Goal: Task Accomplishment & Management: Use online tool/utility

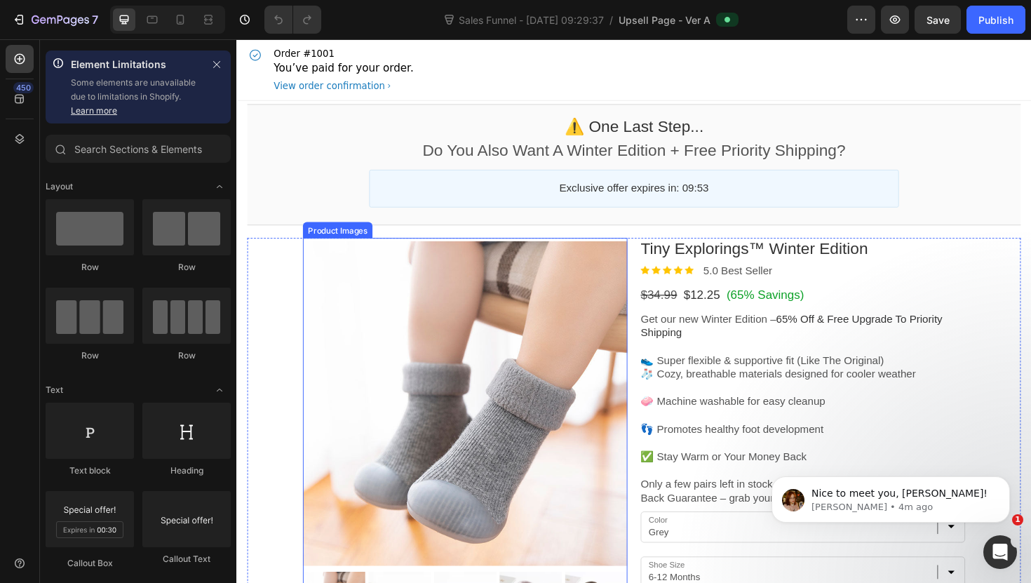
click at [514, 366] on div at bounding box center [478, 425] width 344 height 344
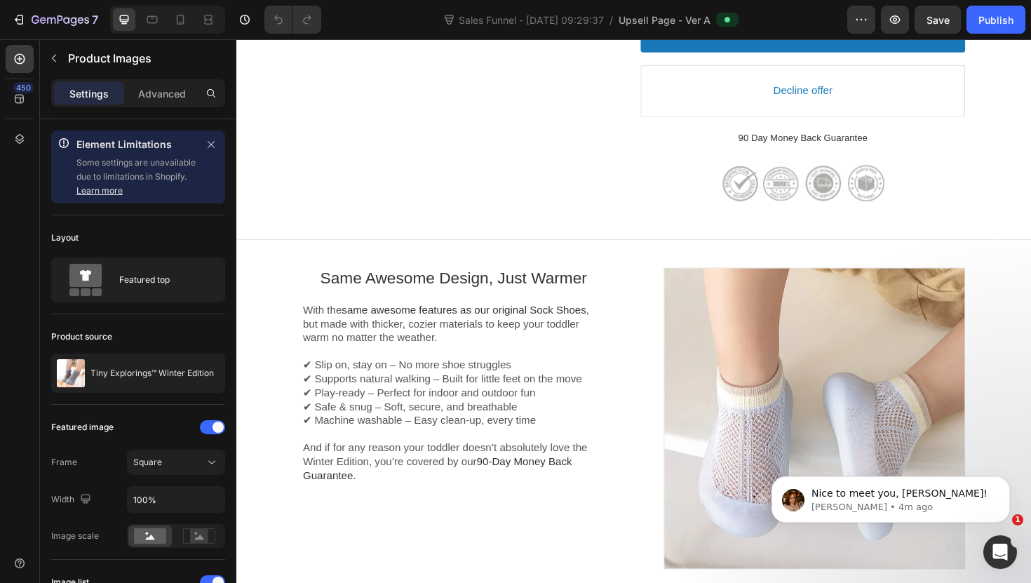
scroll to position [707, 0]
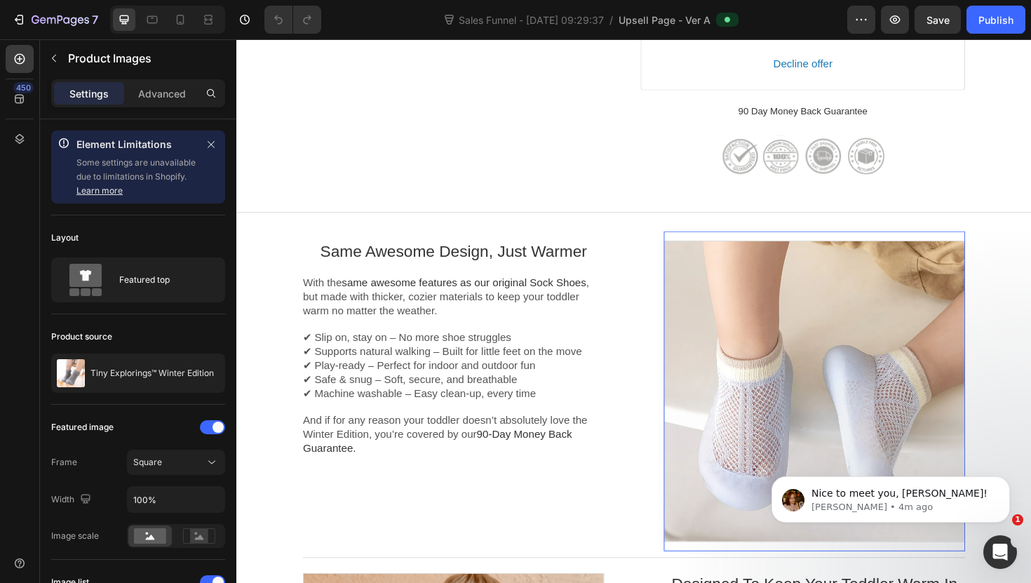
click at [785, 329] on div at bounding box center [847, 411] width 319 height 319
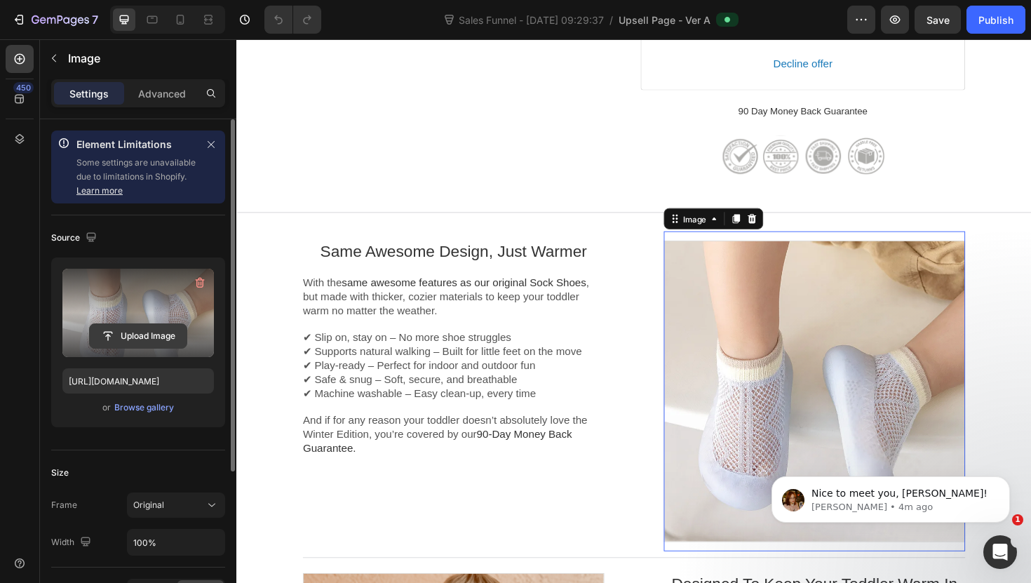
click at [154, 331] on input "file" at bounding box center [138, 336] width 97 height 24
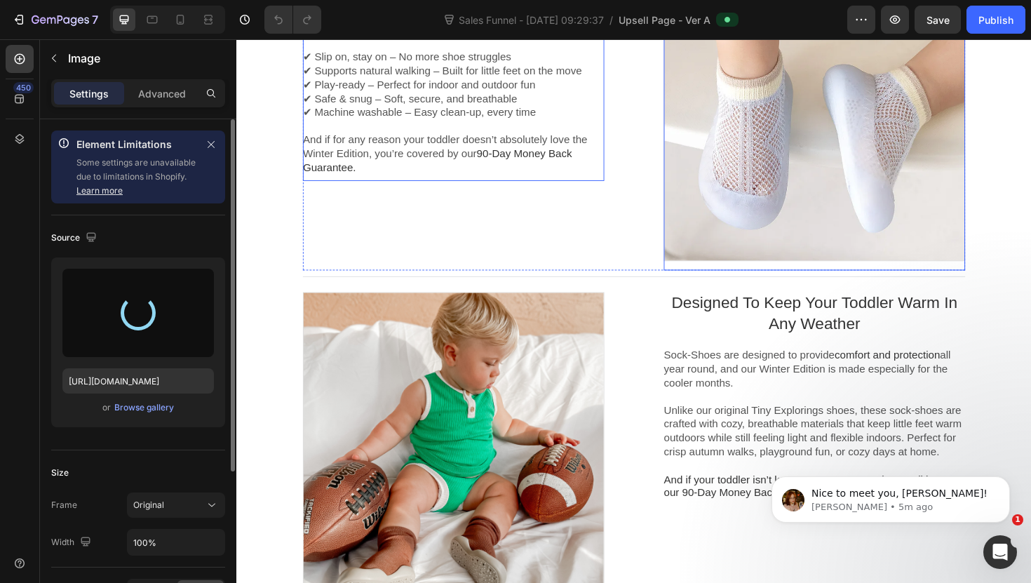
scroll to position [1005, 0]
type input "https://cdn.shopify.com/s/files/1/0660/2643/8920/files/gempages_585845228330549…"
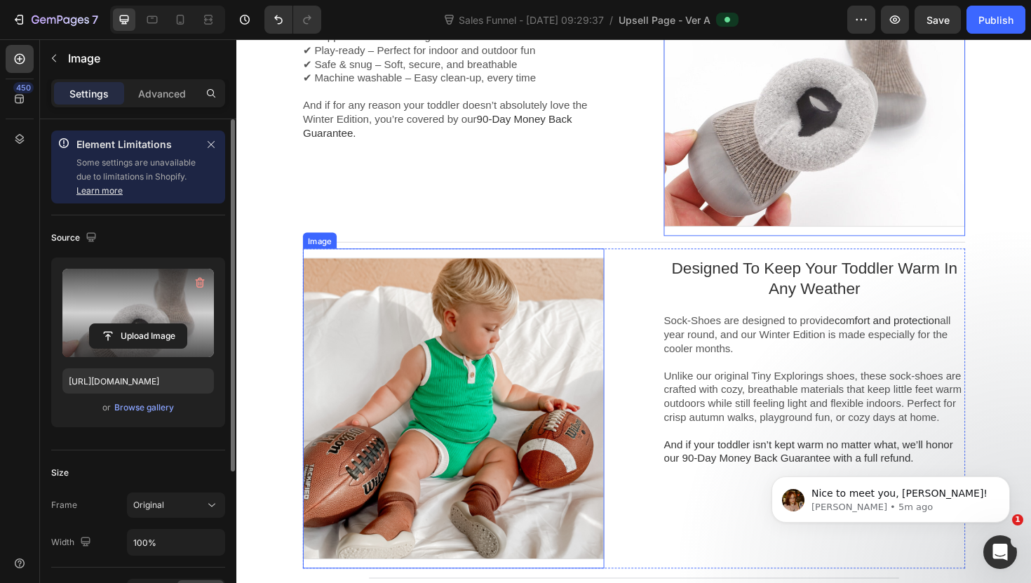
scroll to position [1054, 0]
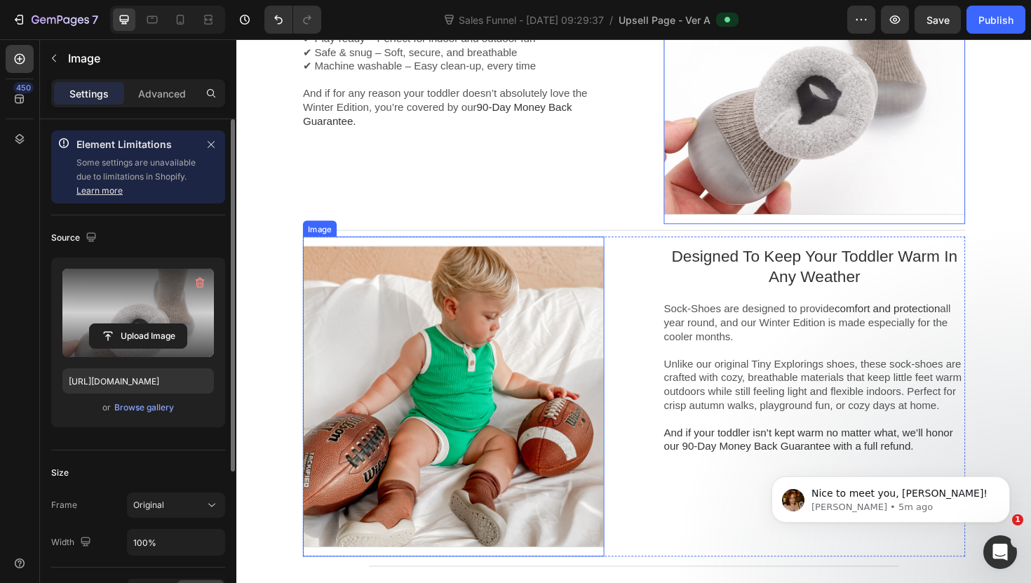
click at [510, 459] on div at bounding box center [465, 417] width 319 height 319
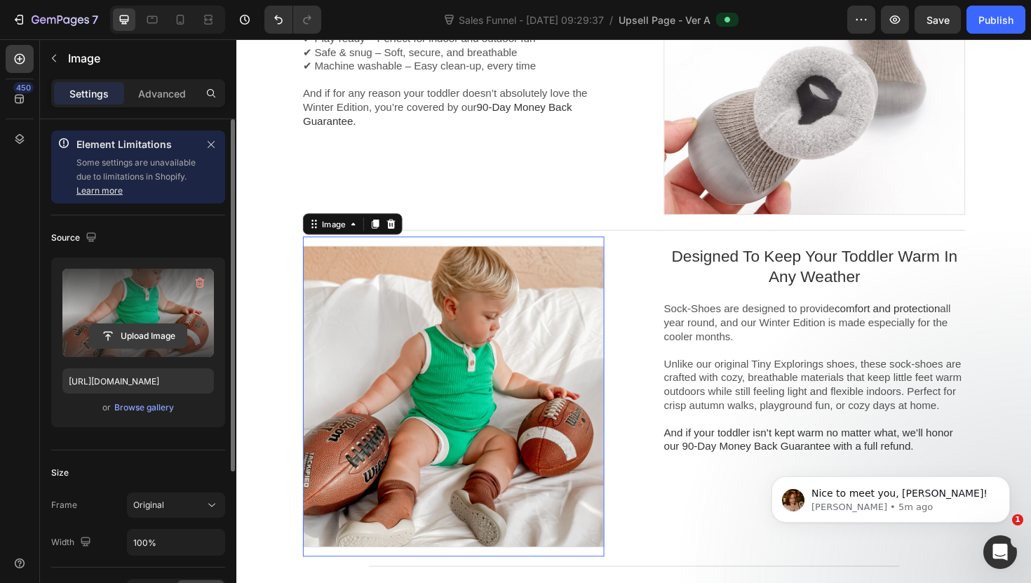
click at [141, 337] on input "file" at bounding box center [138, 336] width 97 height 24
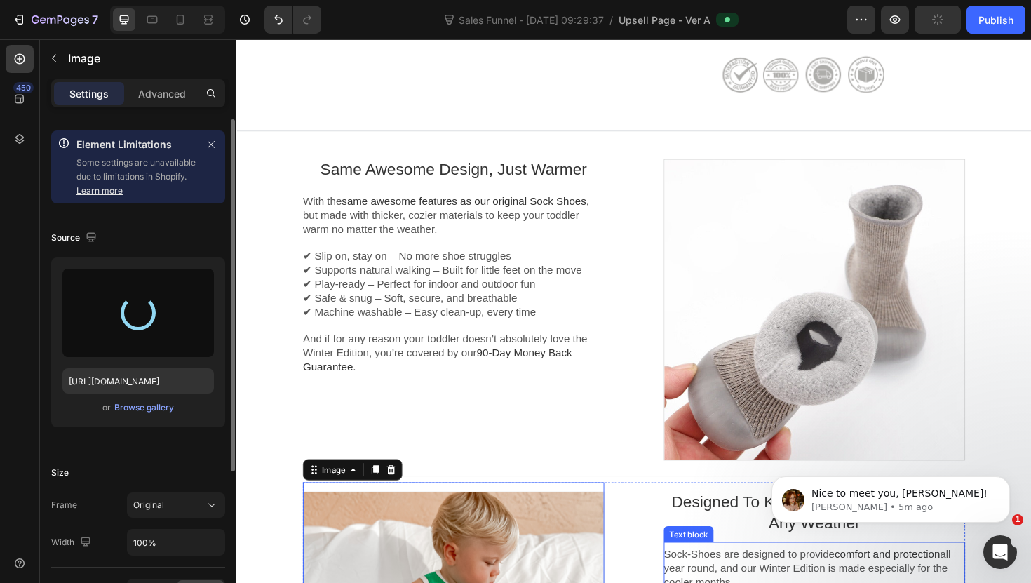
scroll to position [795, 0]
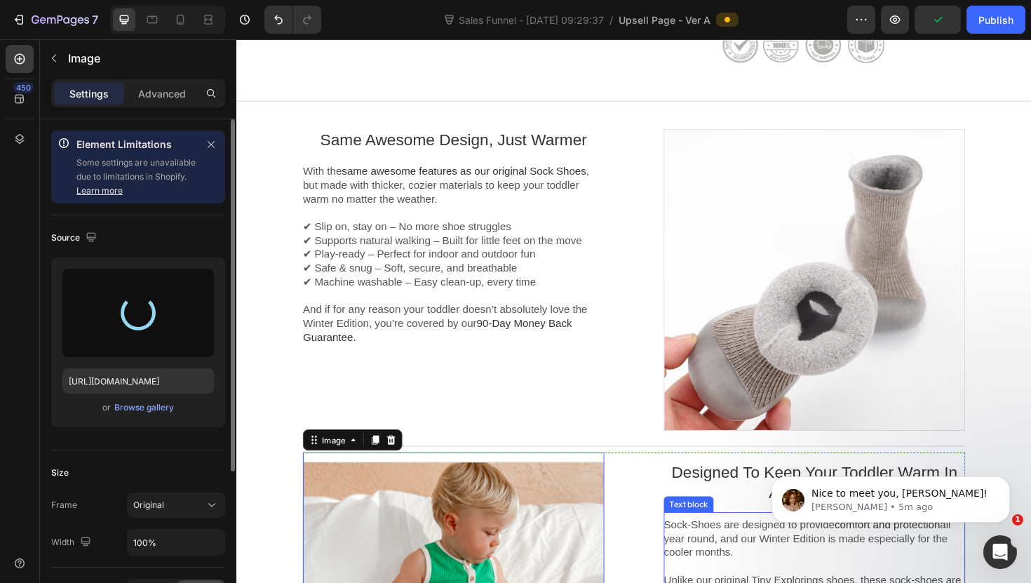
type input "[URL][DOMAIN_NAME]"
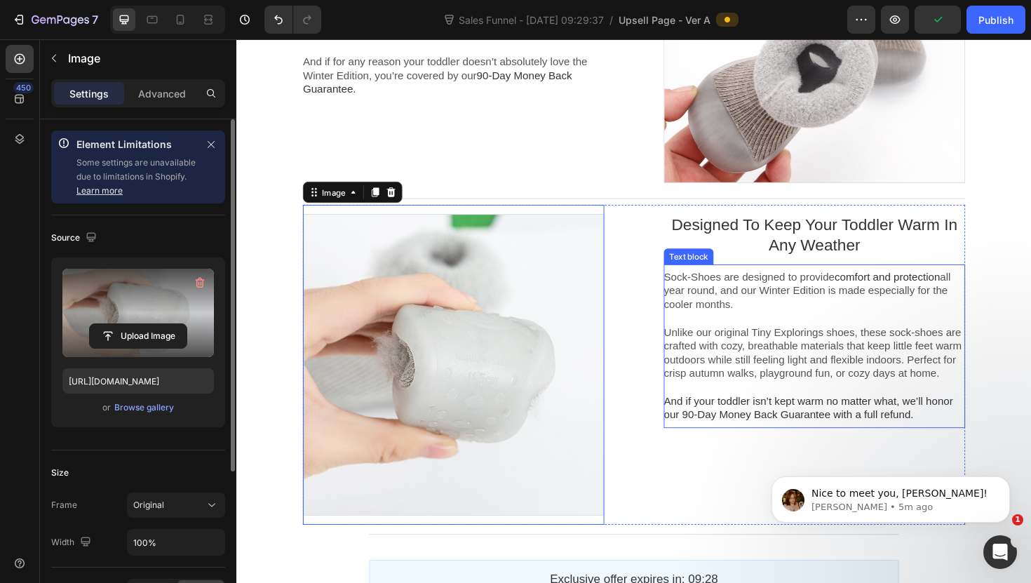
scroll to position [1136, 0]
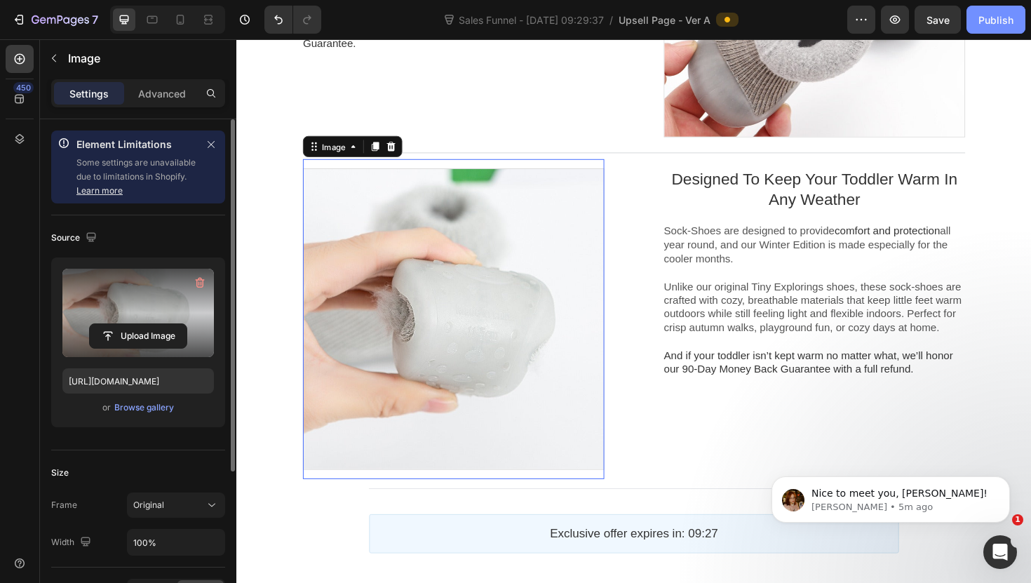
click at [993, 18] on div "Publish" at bounding box center [995, 20] width 35 height 15
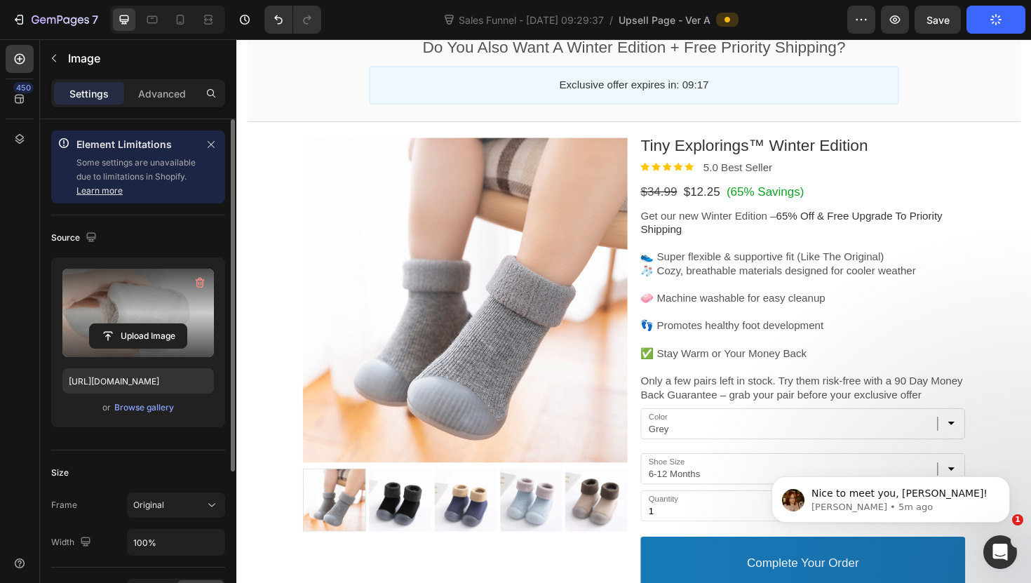
scroll to position [0, 0]
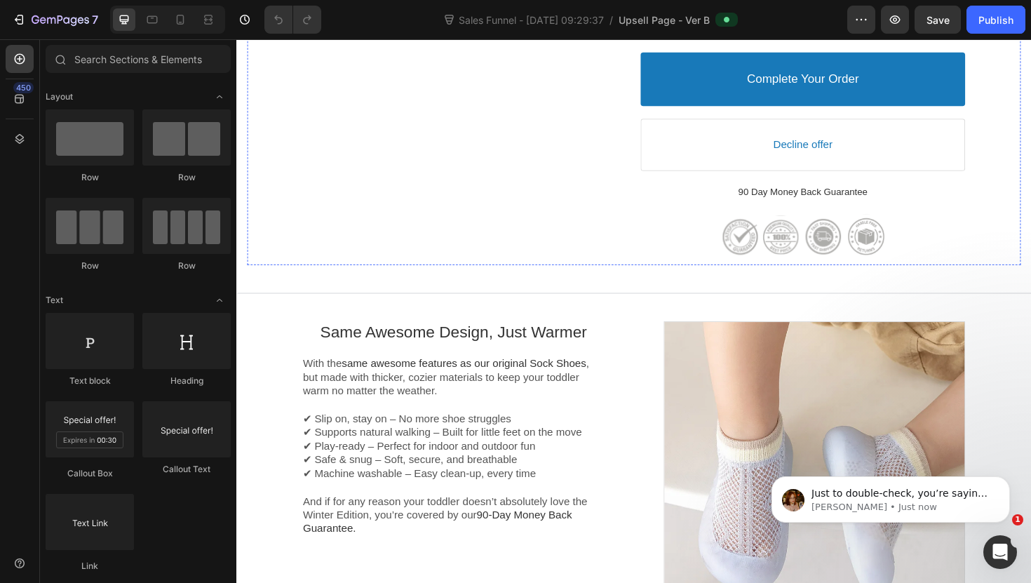
scroll to position [809, 0]
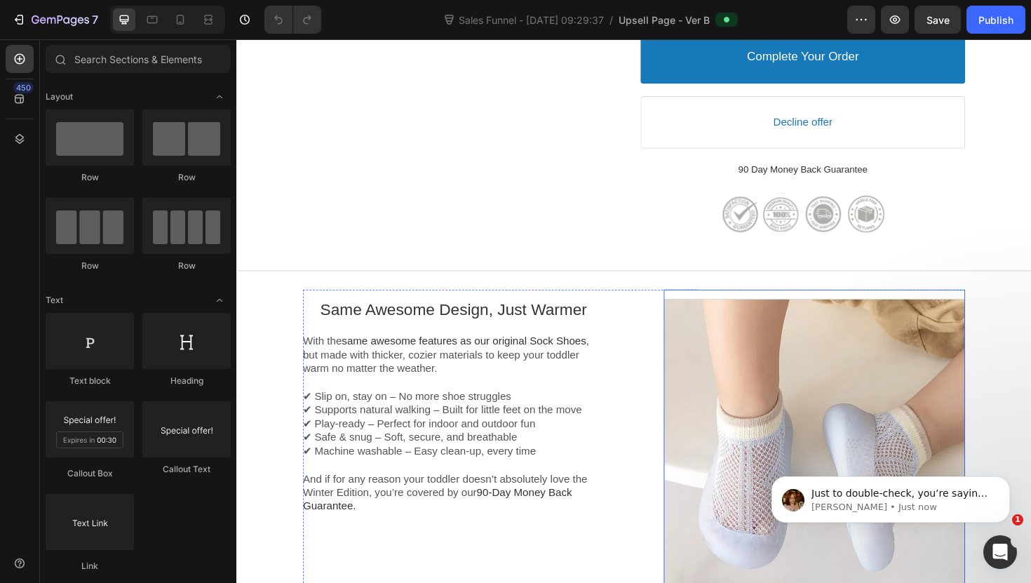
click at [753, 386] on div at bounding box center [847, 473] width 319 height 319
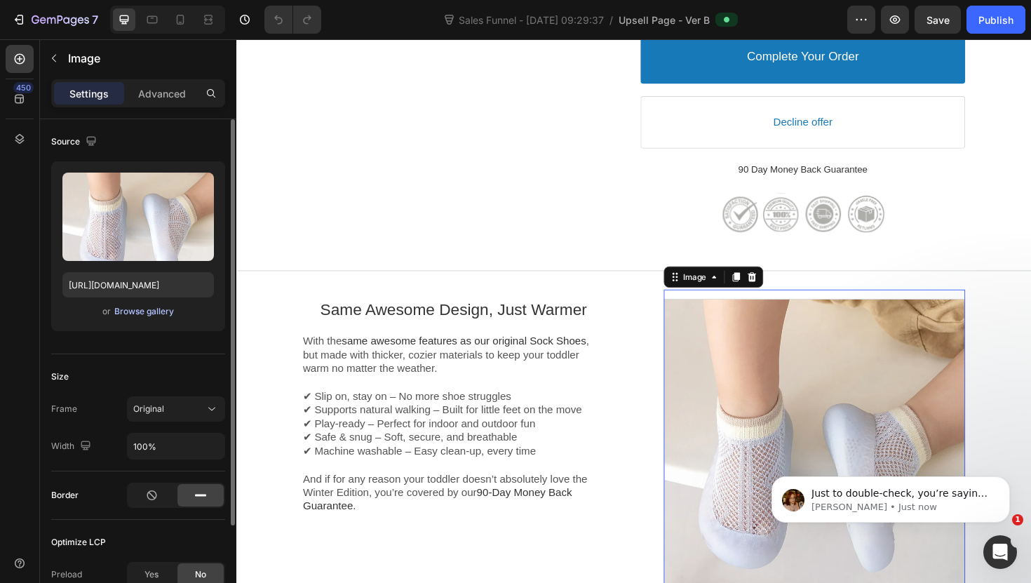
click at [140, 313] on div "Browse gallery" at bounding box center [144, 311] width 60 height 13
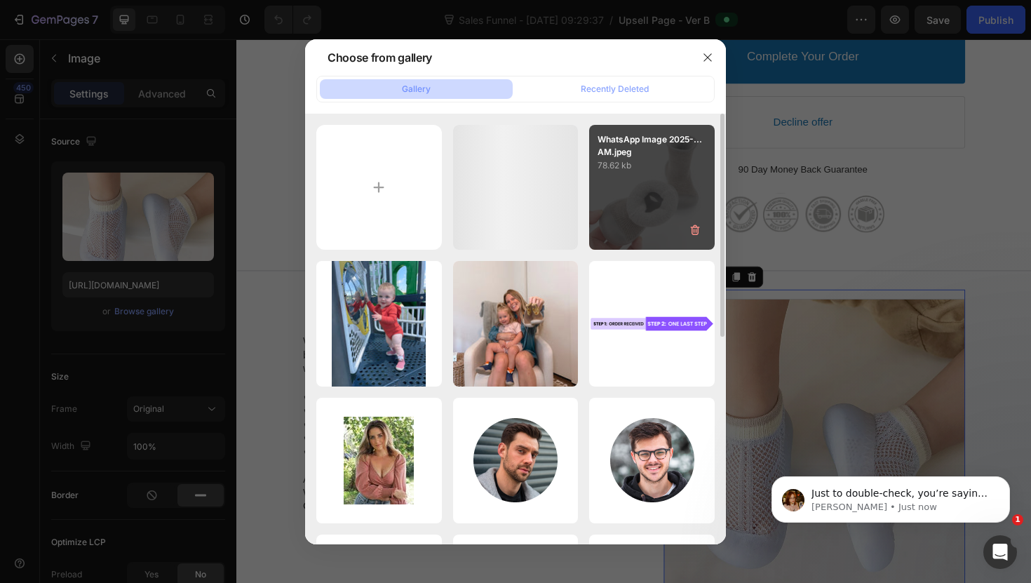
click at [644, 192] on div "WhatsApp Image 2025-...AM.jpeg 78.62 kb" at bounding box center [651, 187] width 125 height 125
type input "[URL][DOMAIN_NAME]"
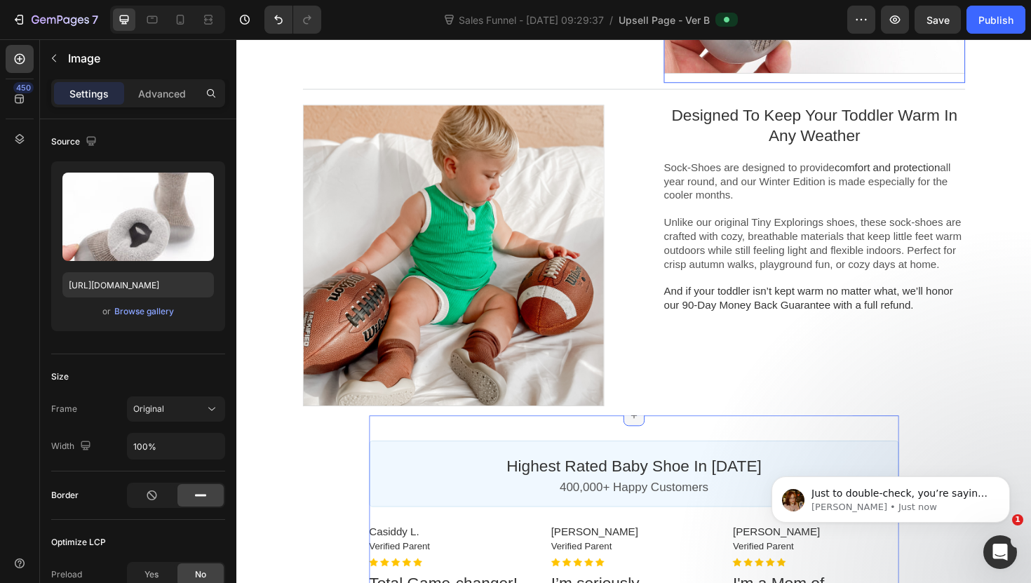
scroll to position [1397, 0]
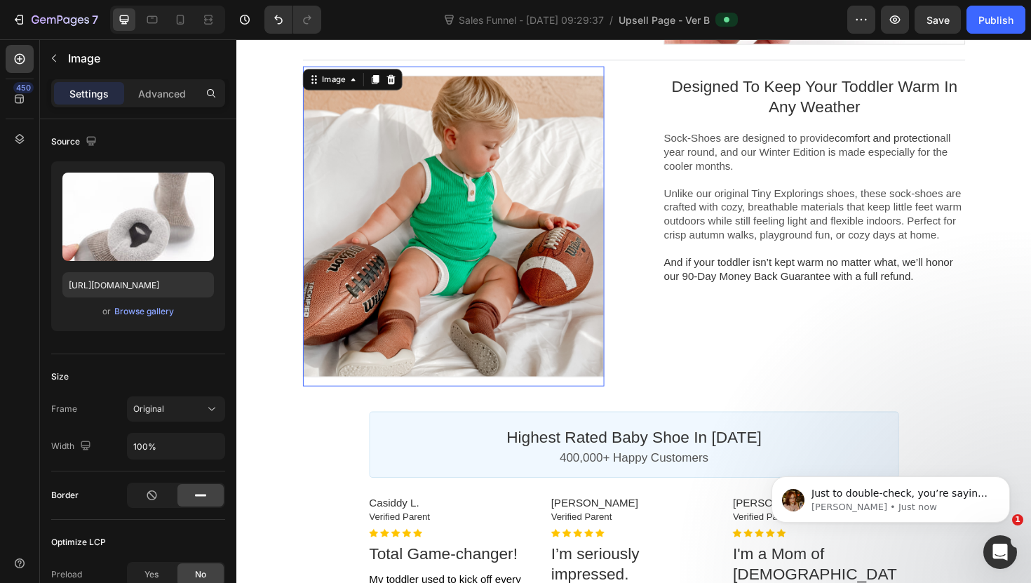
click at [559, 294] on div at bounding box center [465, 237] width 319 height 319
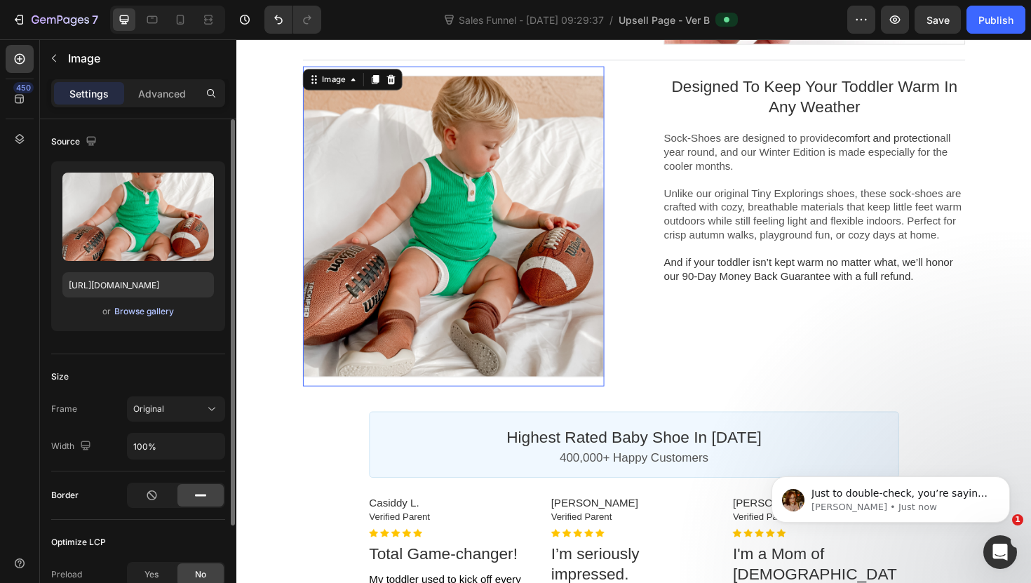
click at [154, 311] on div "Browse gallery" at bounding box center [144, 311] width 60 height 13
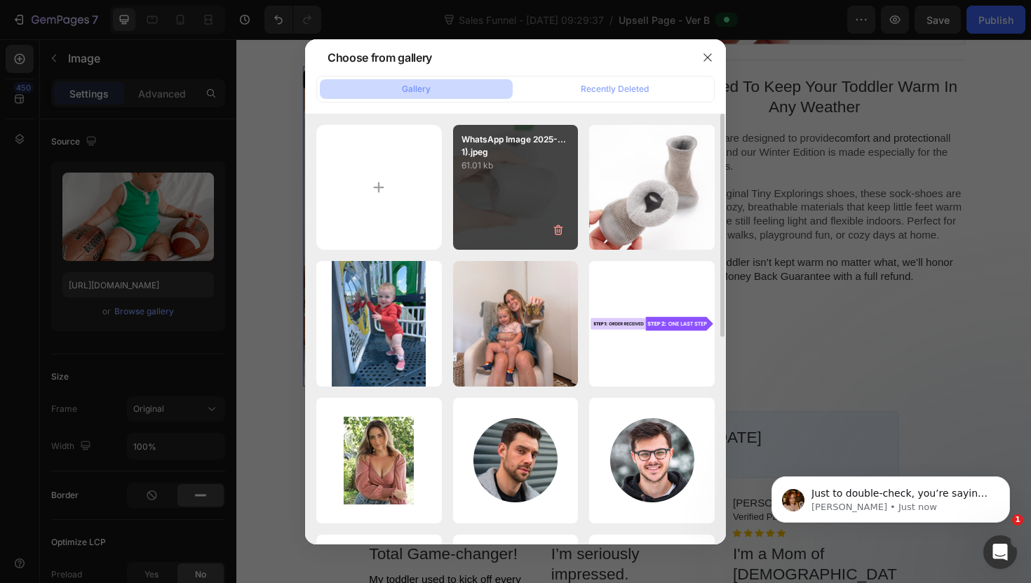
click at [501, 219] on div "WhatsApp Image 2025-...1).jpeg 61.01 kb" at bounding box center [515, 187] width 125 height 125
type input "[URL][DOMAIN_NAME]"
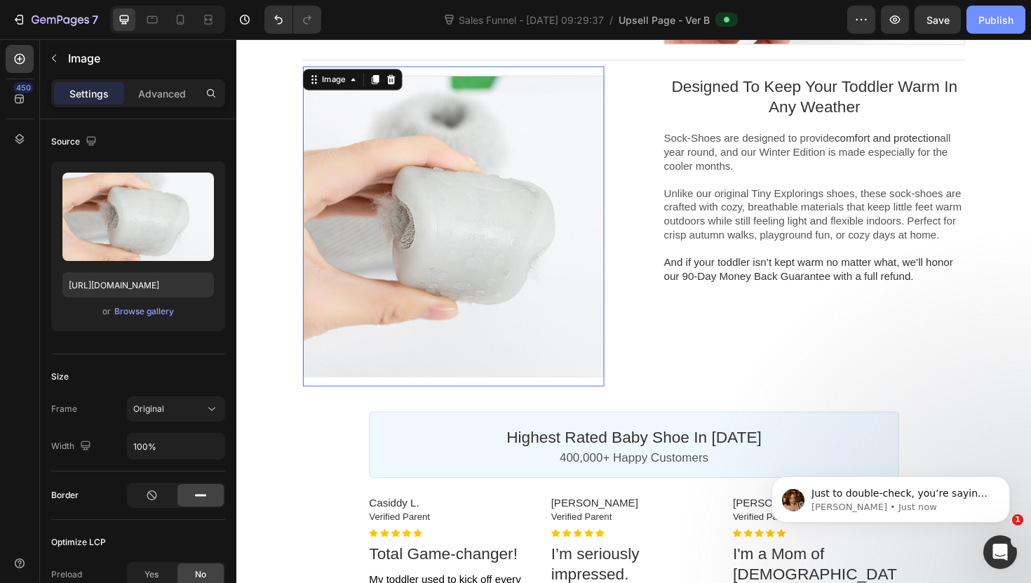
click at [1010, 13] on div "Publish" at bounding box center [995, 20] width 35 height 15
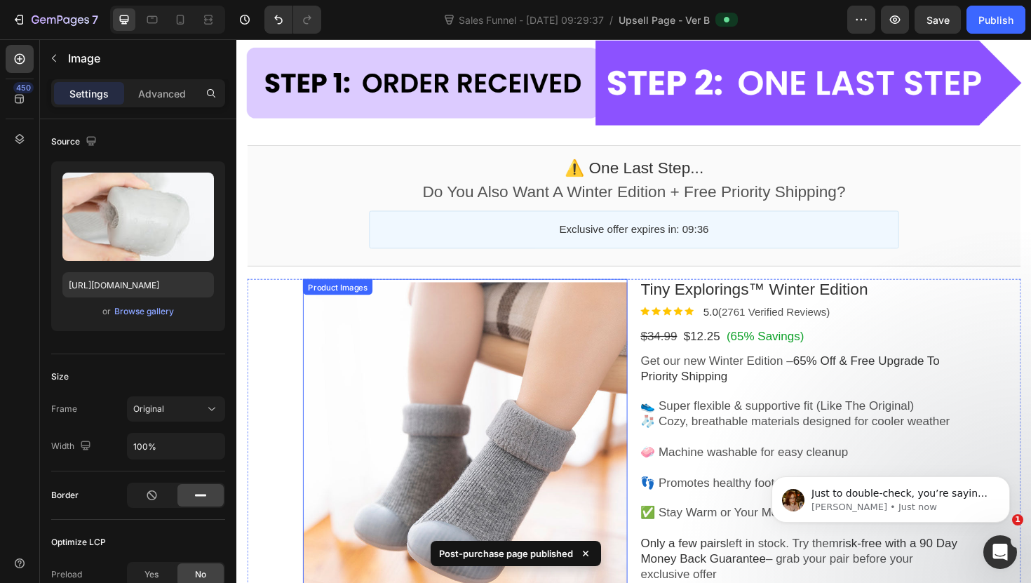
scroll to position [0, 0]
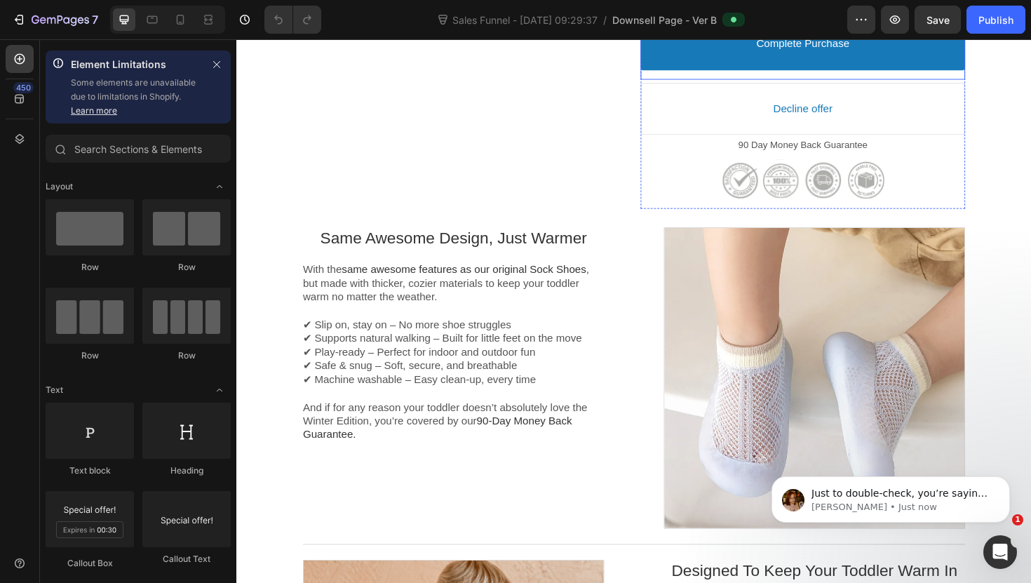
scroll to position [667, 0]
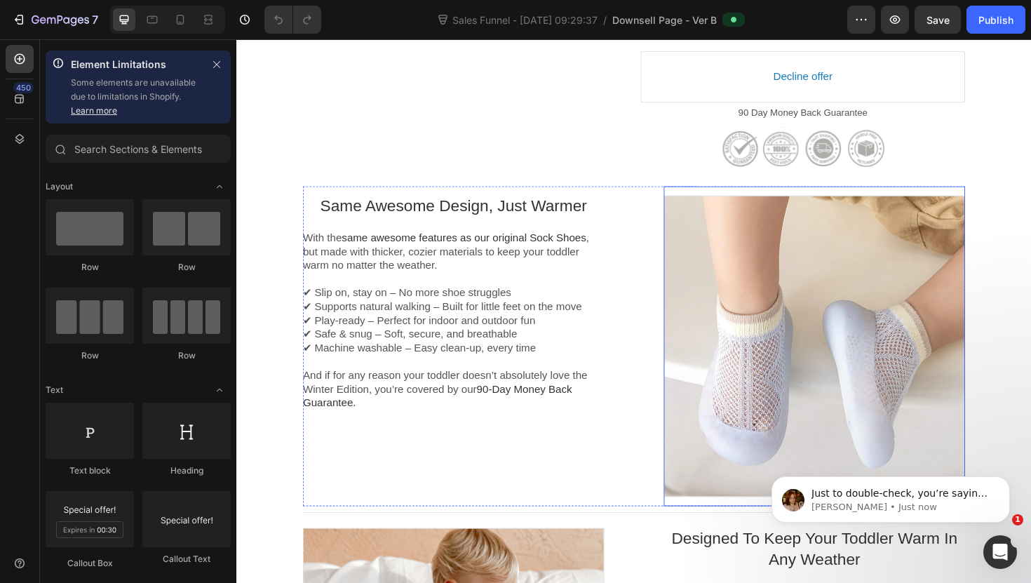
click at [770, 369] on div at bounding box center [847, 364] width 319 height 319
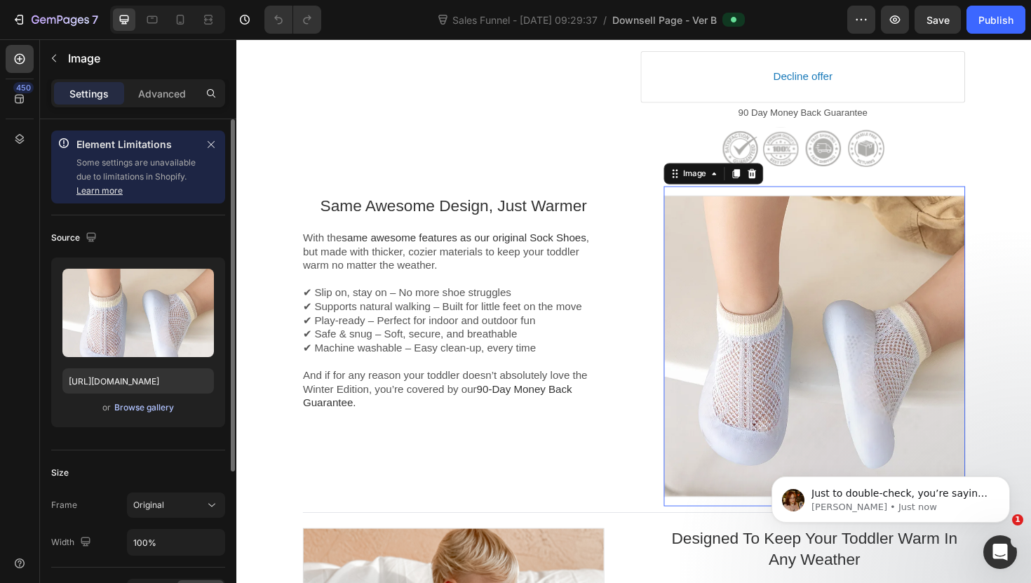
click at [149, 406] on div "Browse gallery" at bounding box center [144, 407] width 60 height 13
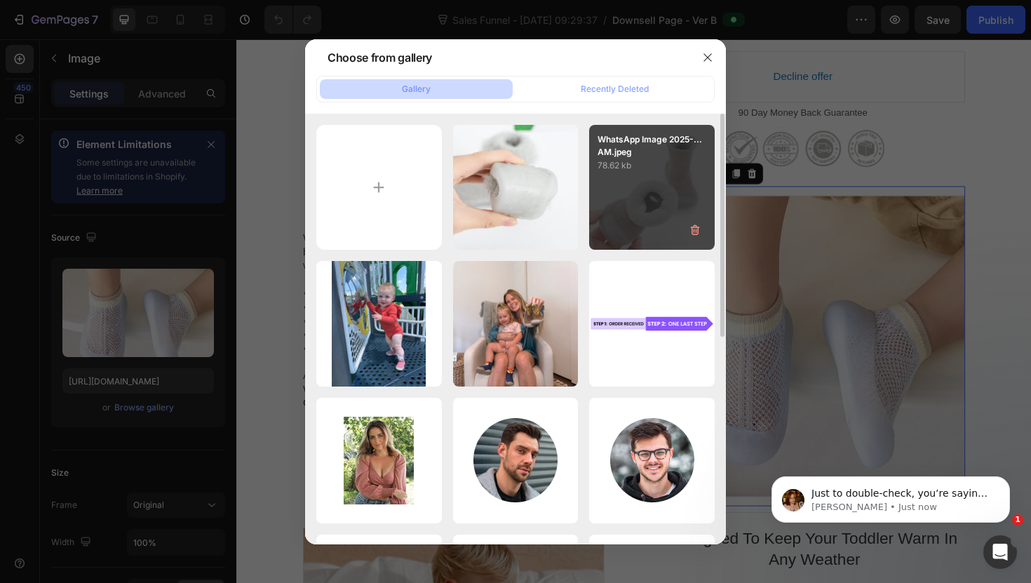
click at [636, 196] on div "WhatsApp Image 2025-...AM.jpeg 78.62 kb" at bounding box center [651, 187] width 125 height 125
type input "[URL][DOMAIN_NAME]"
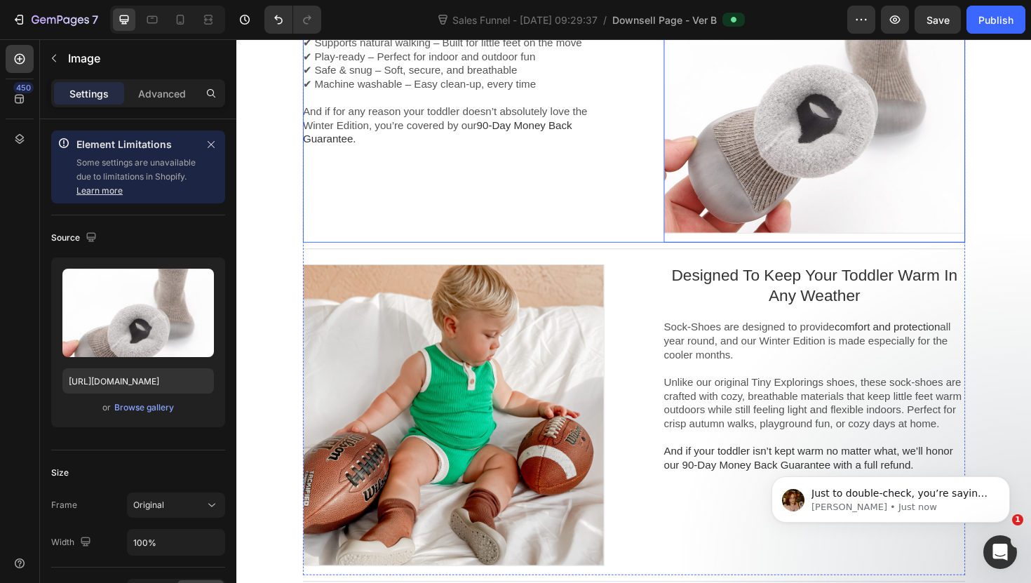
scroll to position [986, 0]
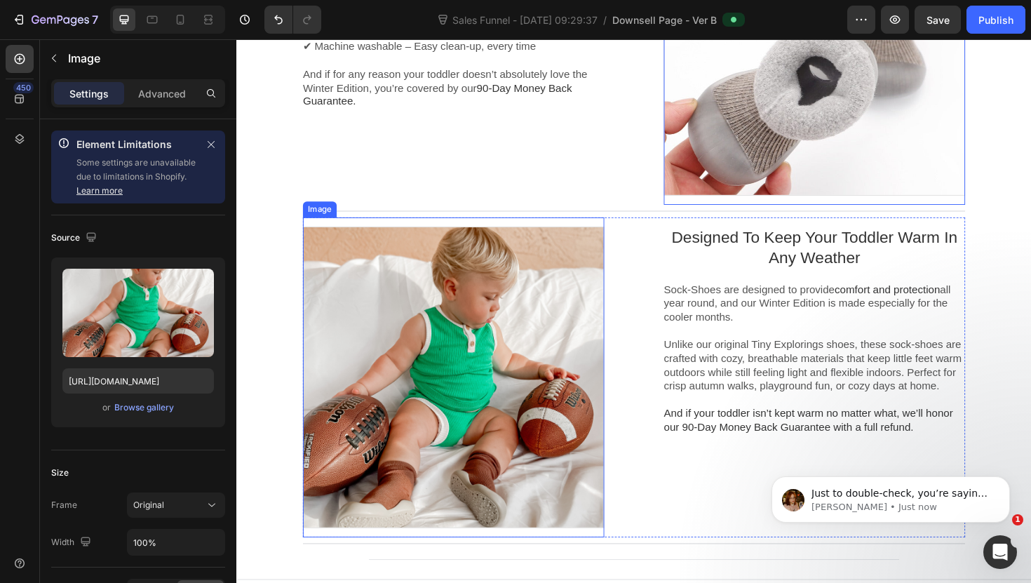
click at [489, 438] on div at bounding box center [465, 397] width 319 height 319
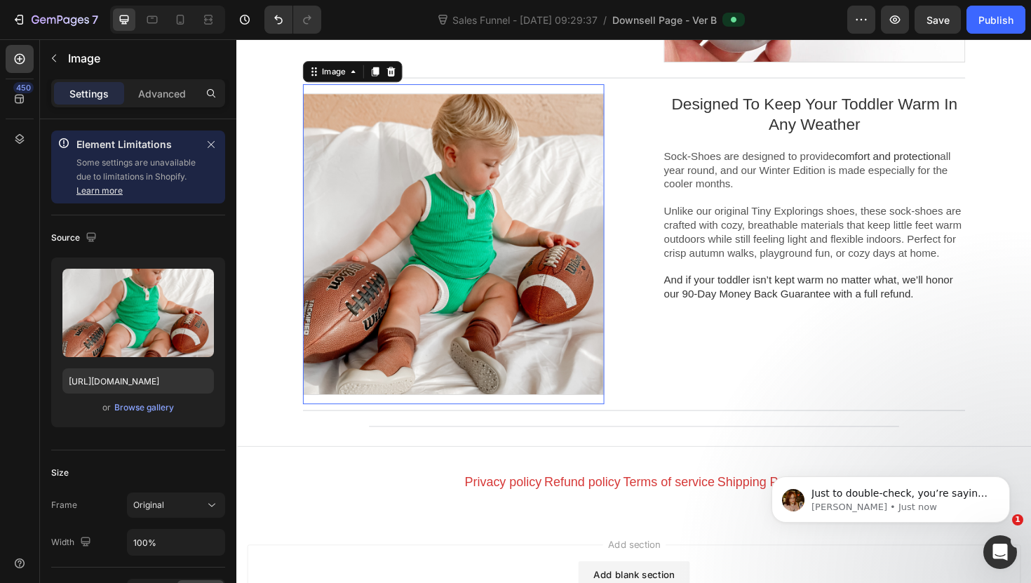
scroll to position [1146, 0]
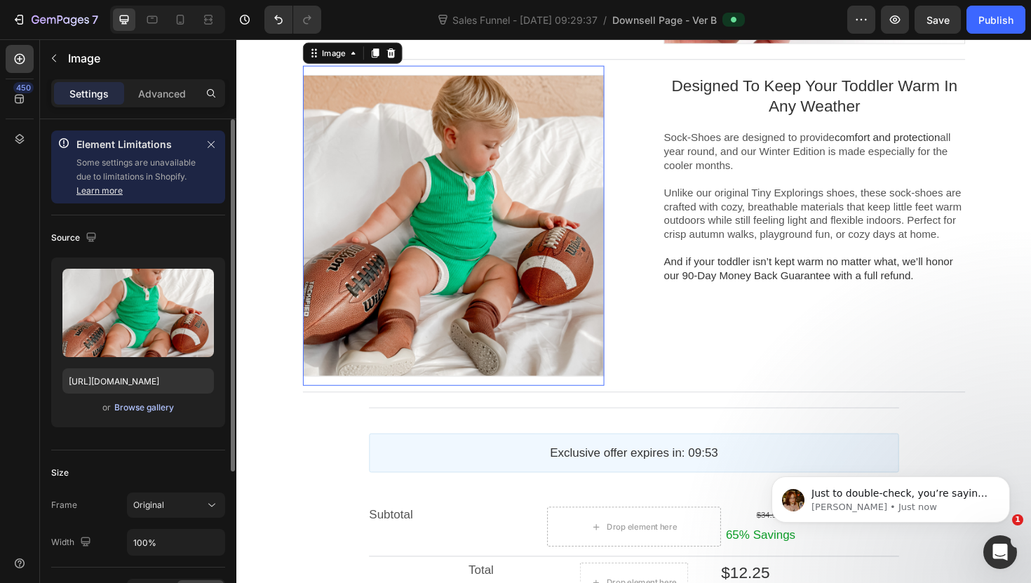
click at [154, 407] on div "Browse gallery" at bounding box center [144, 407] width 60 height 13
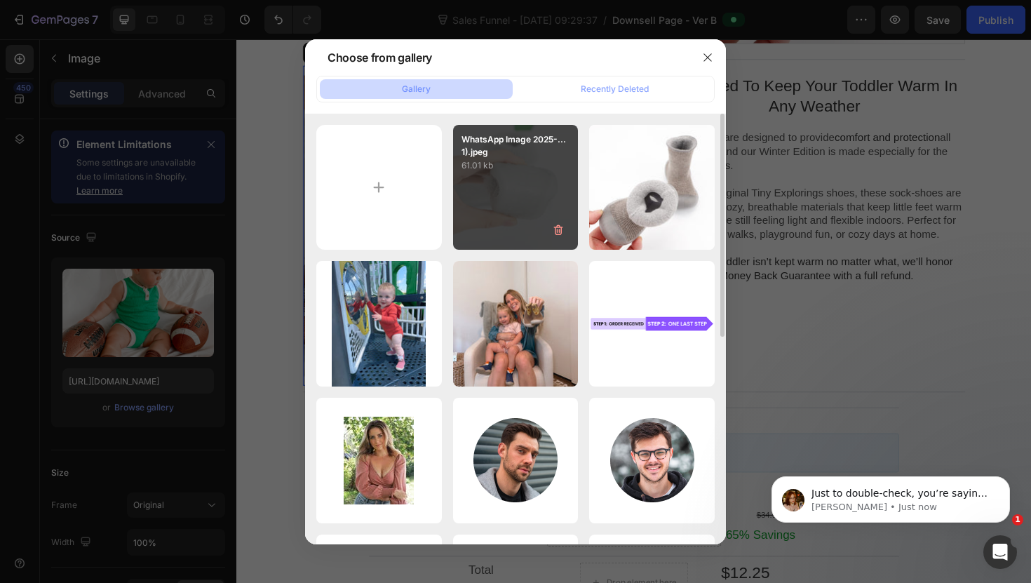
click at [487, 199] on div "WhatsApp Image 2025-...1).jpeg 61.01 kb" at bounding box center [515, 187] width 125 height 125
type input "[URL][DOMAIN_NAME]"
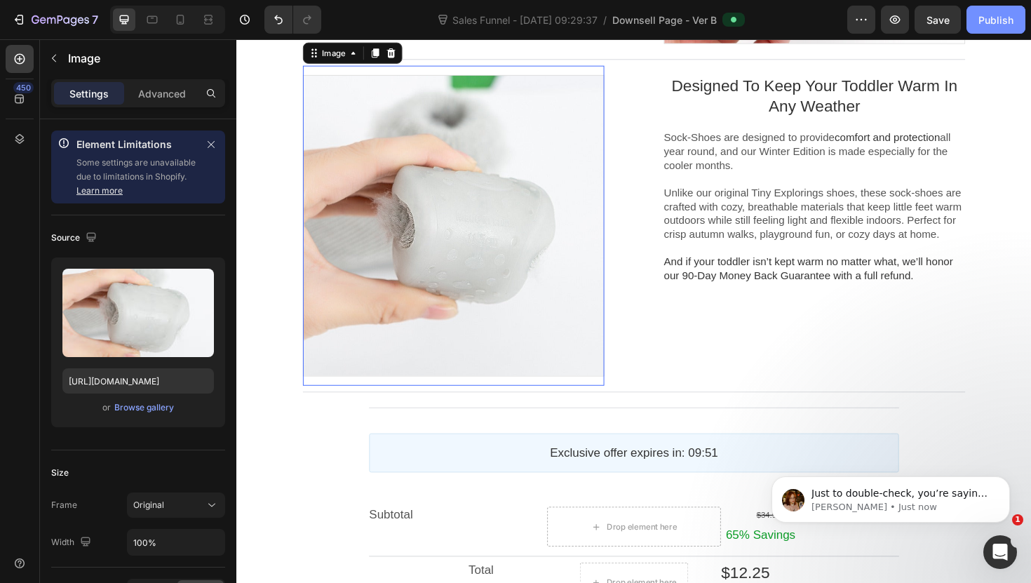
click at [1018, 22] on button "Publish" at bounding box center [995, 20] width 59 height 28
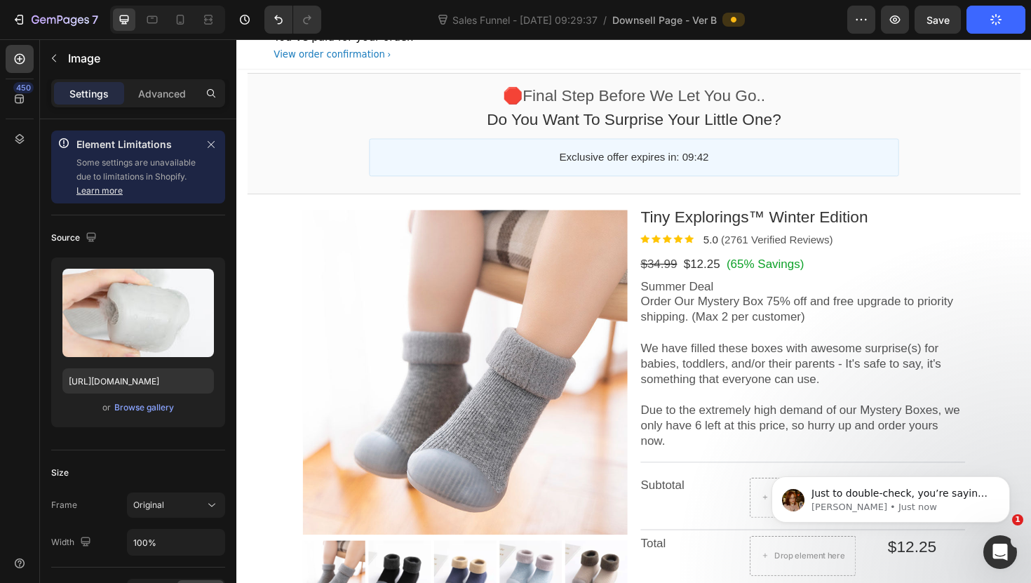
scroll to position [0, 0]
